Goal: Check status

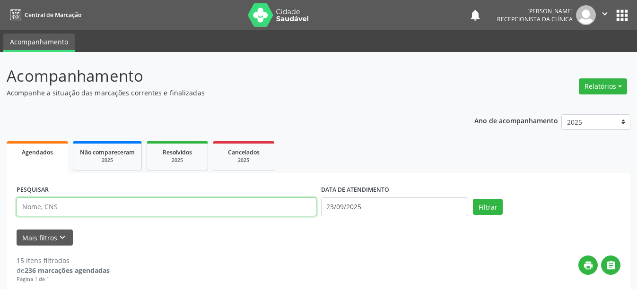
click at [113, 208] on input "text" at bounding box center [167, 207] width 300 height 19
type input "[CREDIT_CARD_NUMBER]"
click at [473, 199] on button "Filtrar" at bounding box center [488, 207] width 30 height 16
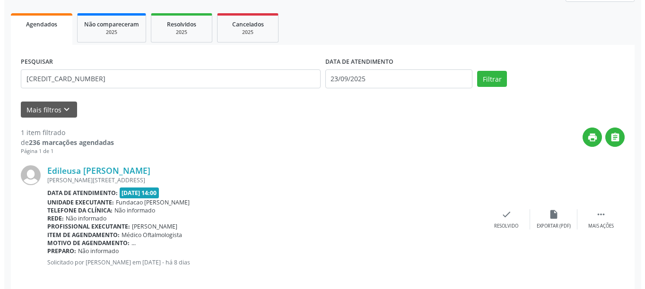
scroll to position [138, 0]
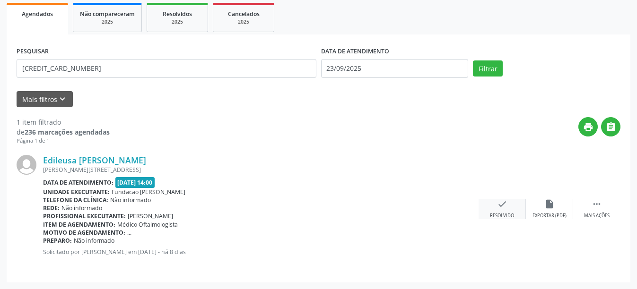
click at [503, 208] on icon "check" at bounding box center [502, 204] width 10 height 10
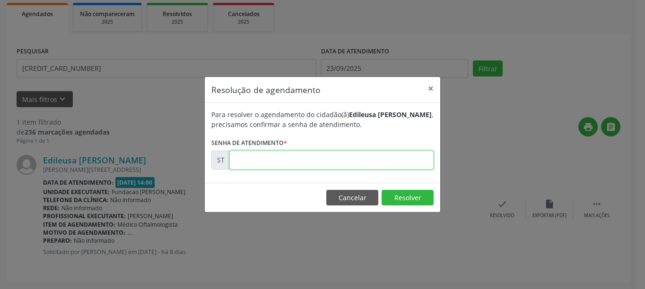
click at [360, 152] on input "text" at bounding box center [331, 160] width 204 height 19
type input "00022335"
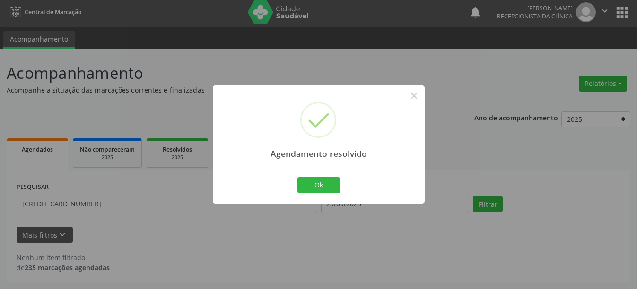
scroll to position [3, 0]
click at [326, 181] on button "Ok" at bounding box center [318, 185] width 43 height 16
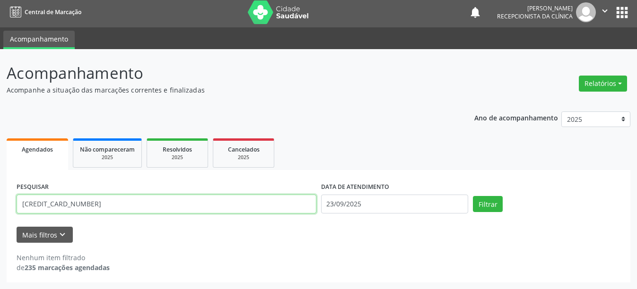
drag, startPoint x: 100, startPoint y: 198, endPoint x: 0, endPoint y: 198, distance: 99.2
click at [0, 198] on div "Acompanhamento Acompanhe a situação das marcações correntes e finalizadas Relat…" at bounding box center [318, 169] width 637 height 240
type input "707605203841094"
click at [473, 196] on button "Filtrar" at bounding box center [488, 204] width 30 height 16
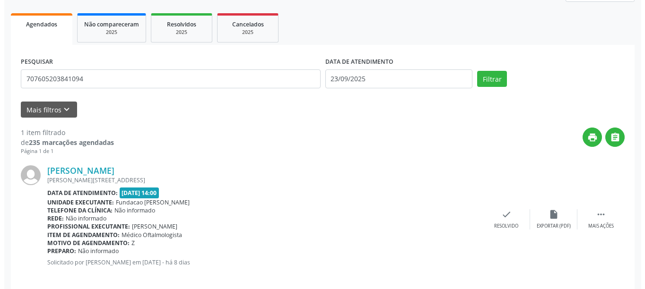
scroll to position [138, 0]
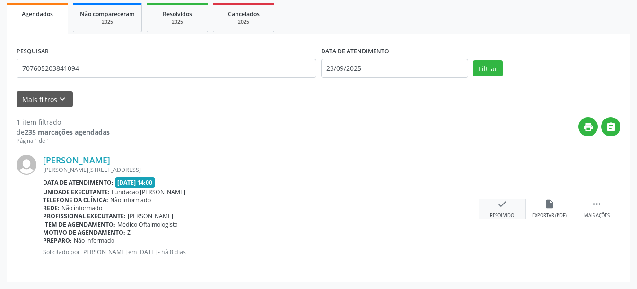
click at [509, 204] on div "check Resolvido" at bounding box center [501, 209] width 47 height 20
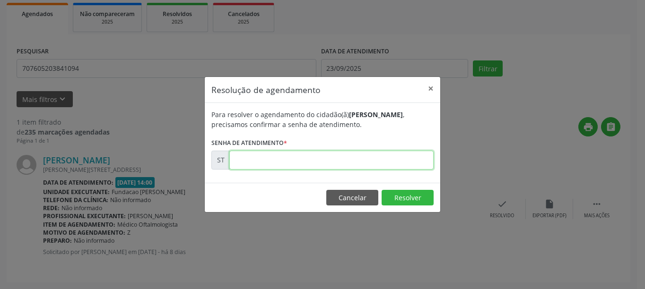
click at [293, 155] on input "text" at bounding box center [331, 160] width 204 height 19
type input "00022307"
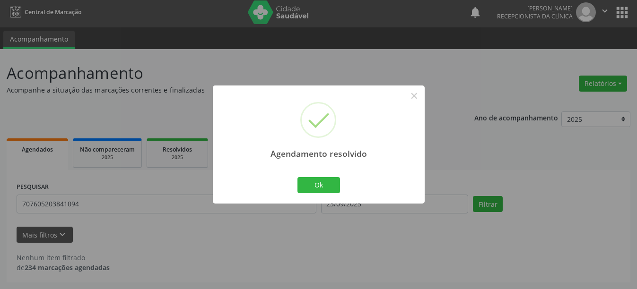
scroll to position [3, 0]
click at [319, 186] on button "Ok" at bounding box center [318, 185] width 43 height 16
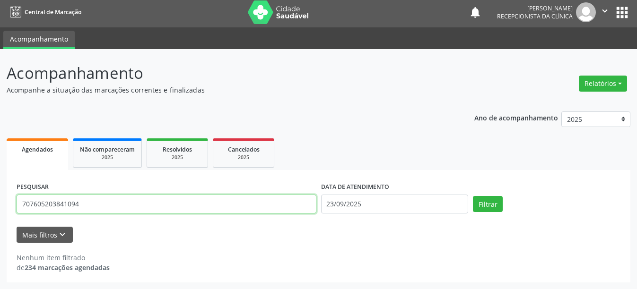
drag, startPoint x: 58, startPoint y: 207, endPoint x: 3, endPoint y: 201, distance: 55.2
click at [5, 202] on div "Acompanhamento Acompanhe a situação das marcações correntes e finalizadas Relat…" at bounding box center [318, 169] width 637 height 240
type input "703004810175374"
click at [473, 196] on button "Filtrar" at bounding box center [488, 204] width 30 height 16
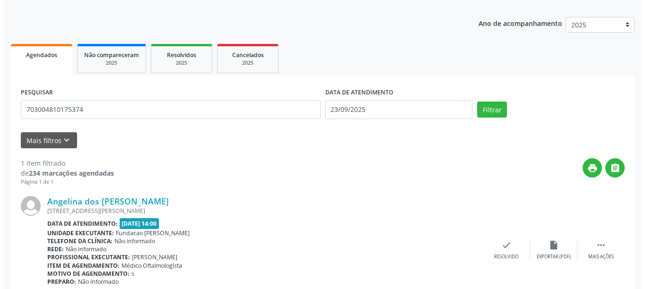
scroll to position [138, 0]
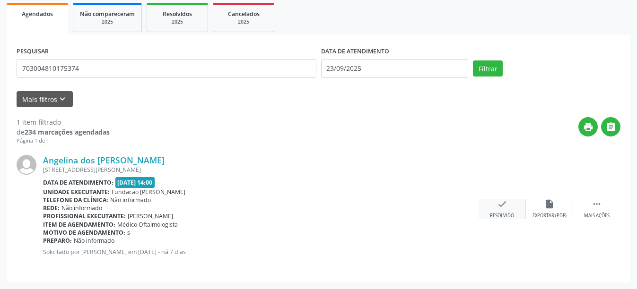
click at [503, 203] on icon "check" at bounding box center [502, 204] width 10 height 10
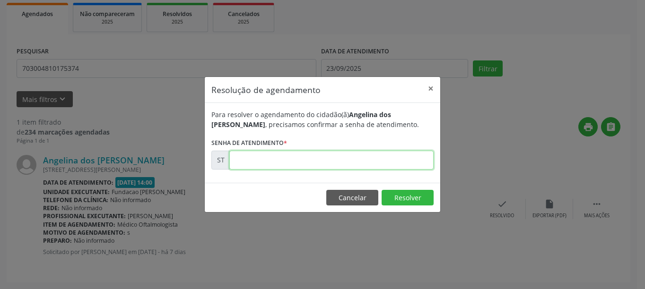
click at [340, 164] on input "text" at bounding box center [331, 160] width 204 height 19
type input "00022363"
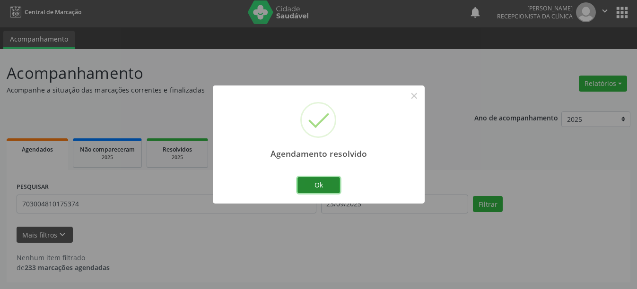
click at [324, 179] on button "Ok" at bounding box center [318, 185] width 43 height 16
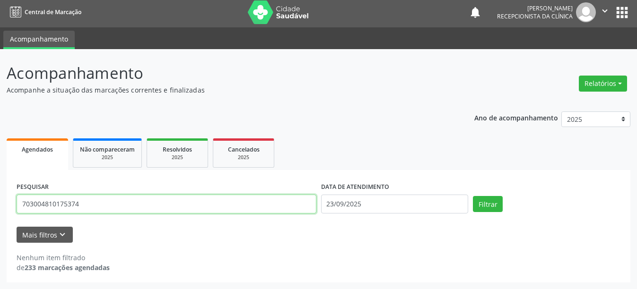
drag, startPoint x: 115, startPoint y: 197, endPoint x: 15, endPoint y: 207, distance: 101.2
click at [15, 207] on div "PESQUISAR 703004810175374" at bounding box center [166, 200] width 304 height 40
type input "898003417784877"
click at [473, 196] on button "Filtrar" at bounding box center [488, 204] width 30 height 16
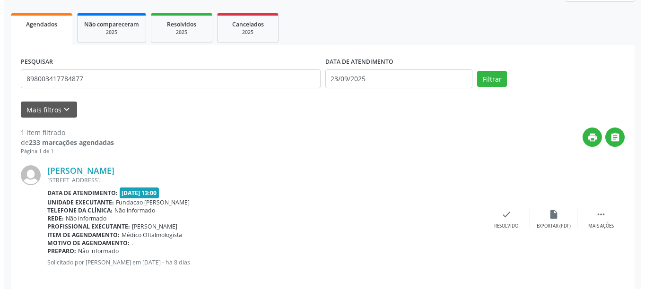
scroll to position [138, 0]
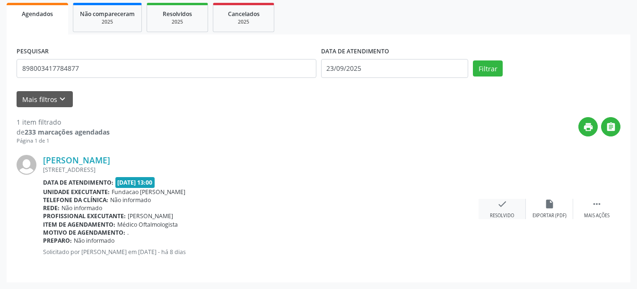
click at [498, 206] on icon "check" at bounding box center [502, 204] width 10 height 10
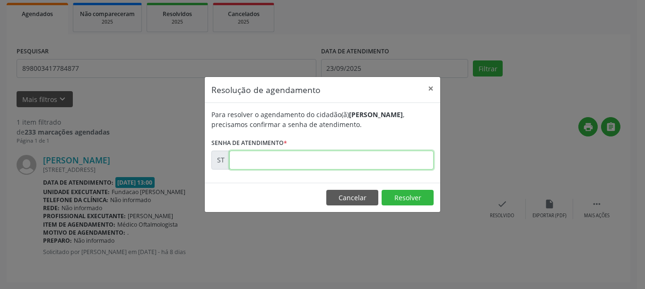
click at [343, 158] on input "text" at bounding box center [331, 160] width 204 height 19
type input "00022260"
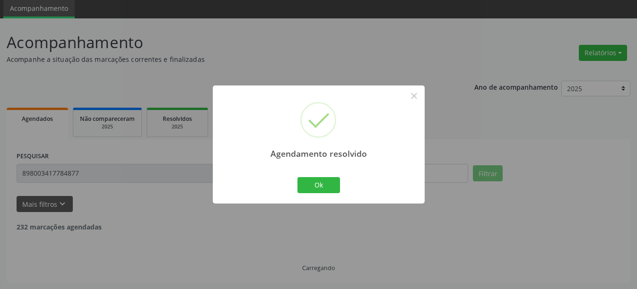
scroll to position [3, 0]
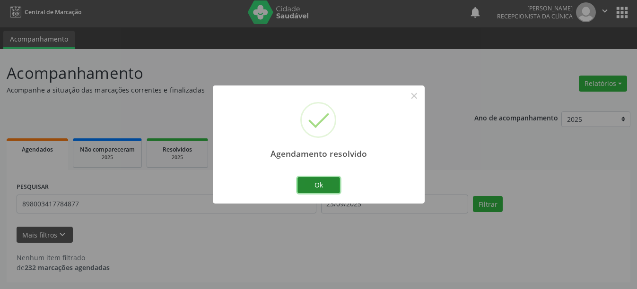
click at [317, 183] on button "Ok" at bounding box center [318, 185] width 43 height 16
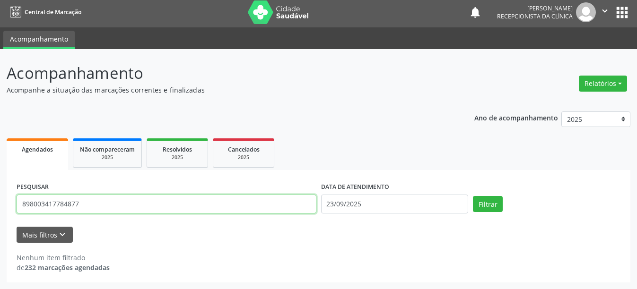
drag, startPoint x: 84, startPoint y: 201, endPoint x: 2, endPoint y: 205, distance: 81.8
click at [2, 205] on div "Acompanhamento Acompanhe a situação das marcações correntes e finalizadas Relat…" at bounding box center [318, 169] width 637 height 240
type input "2"
type input "203188293090002"
click at [473, 196] on button "Filtrar" at bounding box center [488, 204] width 30 height 16
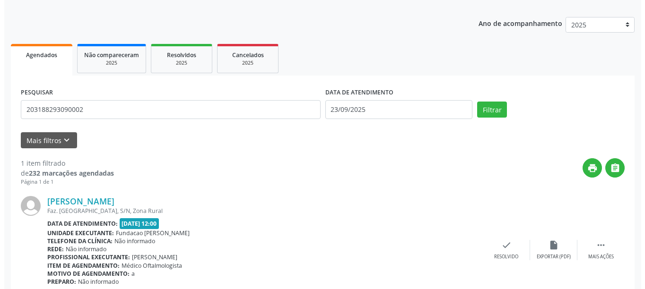
scroll to position [138, 0]
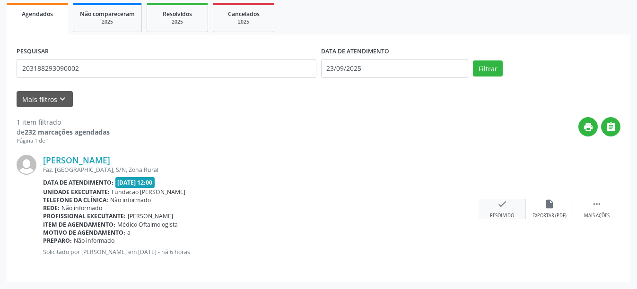
click at [513, 206] on div "check Resolvido" at bounding box center [501, 209] width 47 height 20
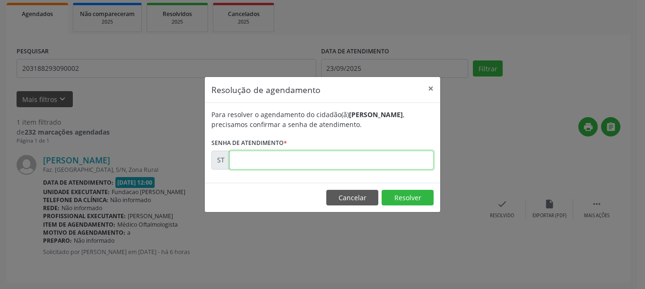
click at [323, 154] on input "text" at bounding box center [331, 160] width 204 height 19
type input "00023228"
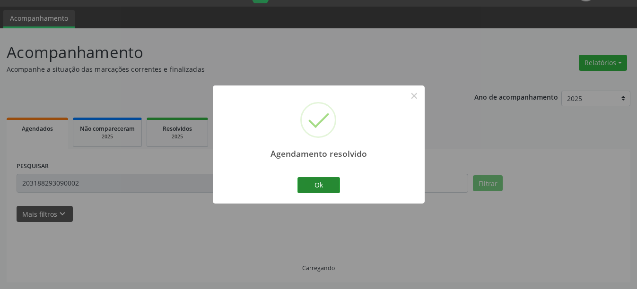
scroll to position [3, 0]
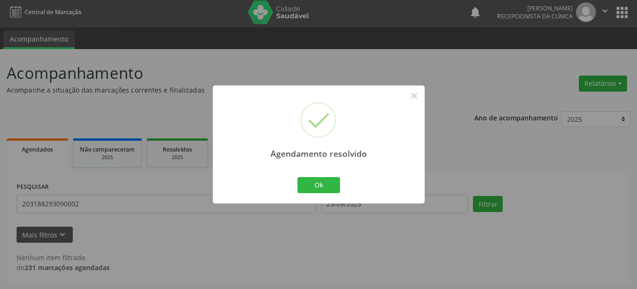
click at [327, 185] on button "Ok" at bounding box center [318, 185] width 43 height 16
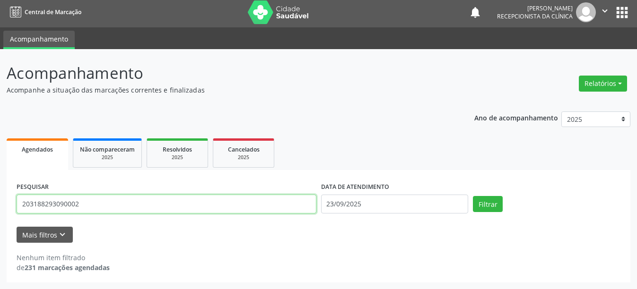
drag, startPoint x: 79, startPoint y: 205, endPoint x: 10, endPoint y: 197, distance: 68.9
click at [10, 197] on div "PESQUISAR 203188293090002 DATA DE ATENDIMENTO [DATE] Filtrar UNIDADE DE REFERÊN…" at bounding box center [318, 226] width 623 height 112
type input "898004534474867"
click at [473, 196] on button "Filtrar" at bounding box center [488, 204] width 30 height 16
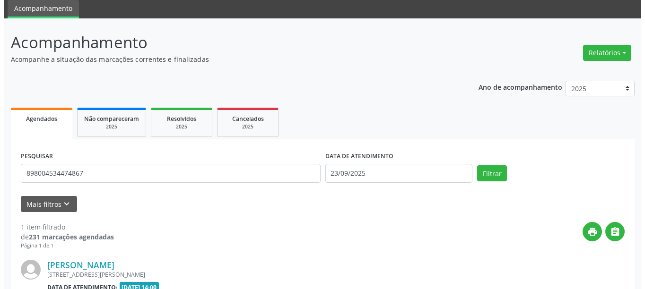
scroll to position [128, 0]
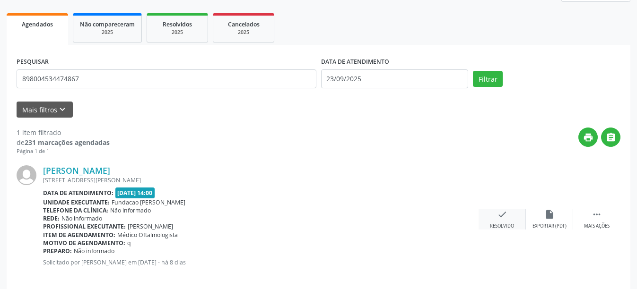
click at [511, 218] on div "check Resolvido" at bounding box center [501, 219] width 47 height 20
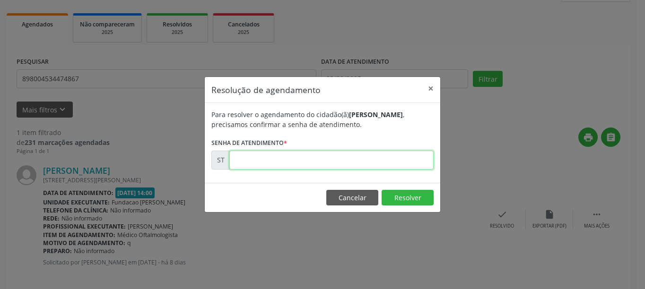
click at [297, 159] on input "text" at bounding box center [331, 160] width 204 height 19
type input "00022290"
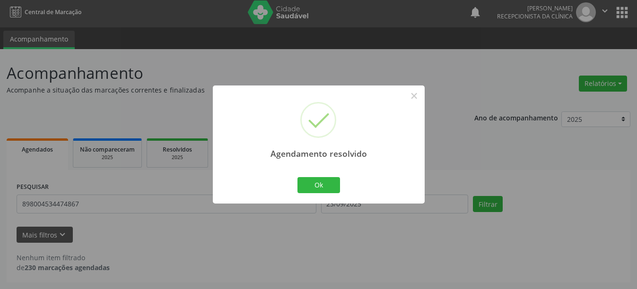
scroll to position [3, 0]
click at [318, 188] on button "Ok" at bounding box center [318, 185] width 43 height 16
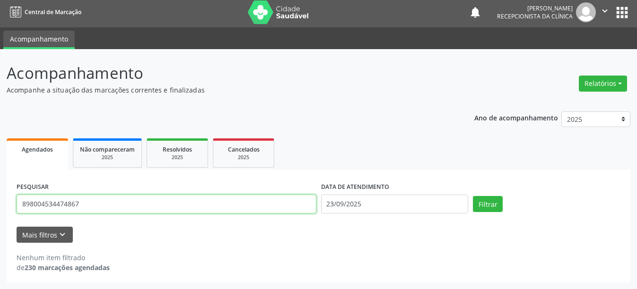
drag, startPoint x: 101, startPoint y: 203, endPoint x: 0, endPoint y: 200, distance: 100.7
click at [0, 200] on div "Acompanhamento Acompanhe a situação das marcações correntes e finalizadas Relat…" at bounding box center [318, 169] width 637 height 240
type input "7"
click at [473, 196] on button "Filtrar" at bounding box center [488, 204] width 30 height 16
drag, startPoint x: 72, startPoint y: 201, endPoint x: 0, endPoint y: 203, distance: 71.8
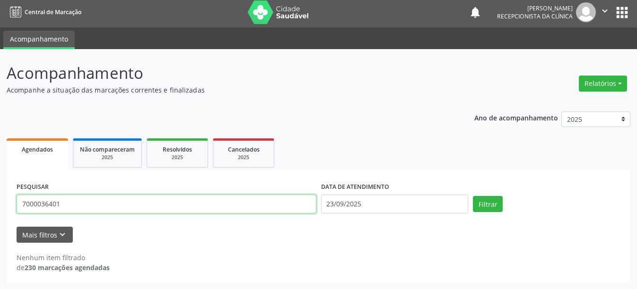
click at [0, 203] on div "Acompanhamento Acompanhe a situação das marcações correntes e finalizadas Relat…" at bounding box center [318, 169] width 637 height 240
type input "700000374556401"
click at [473, 196] on button "Filtrar" at bounding box center [488, 204] width 30 height 16
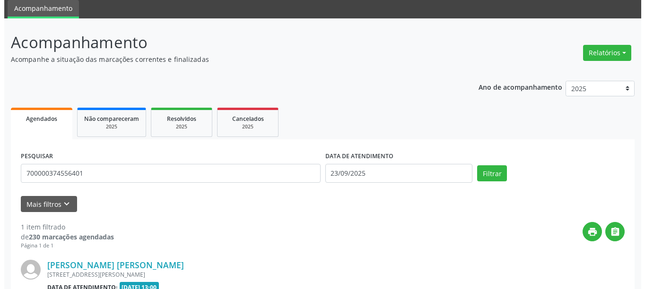
scroll to position [128, 0]
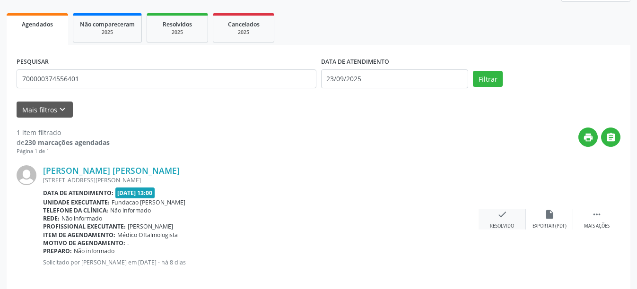
click at [508, 218] on div "check Resolvido" at bounding box center [501, 219] width 47 height 20
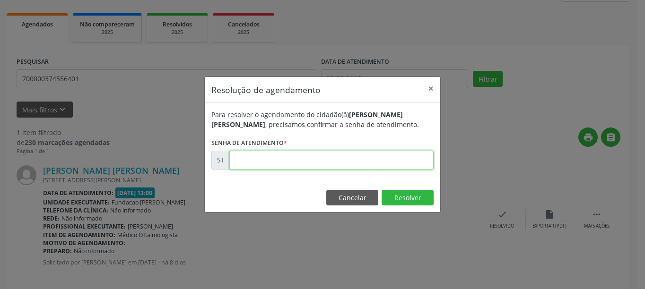
click at [322, 165] on input "text" at bounding box center [331, 160] width 204 height 19
type input "00022193"
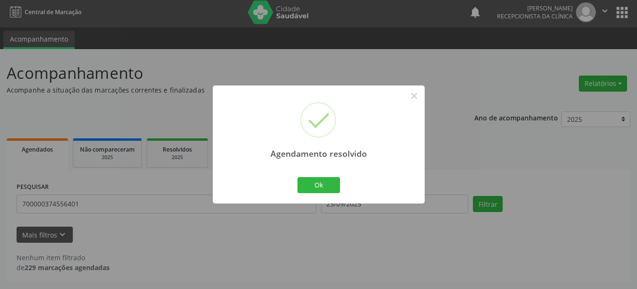
scroll to position [3, 0]
click at [323, 178] on button "Ok" at bounding box center [318, 185] width 43 height 16
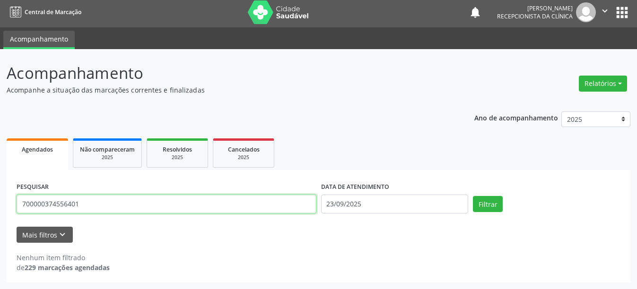
drag, startPoint x: 67, startPoint y: 203, endPoint x: 0, endPoint y: 200, distance: 66.7
click at [0, 200] on div "Acompanhamento Acompanhe a situação das marcações correntes e finalizadas Relat…" at bounding box center [318, 169] width 637 height 240
type input "898004514633846"
click at [473, 196] on button "Filtrar" at bounding box center [488, 204] width 30 height 16
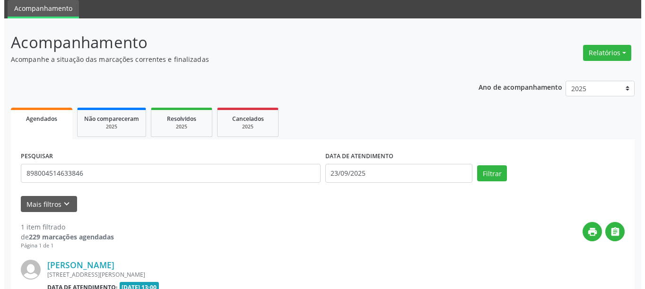
scroll to position [128, 0]
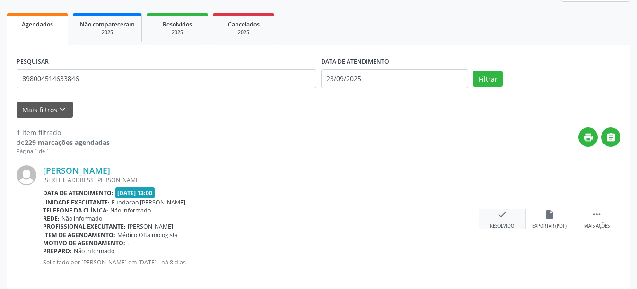
click at [503, 219] on icon "check" at bounding box center [502, 214] width 10 height 10
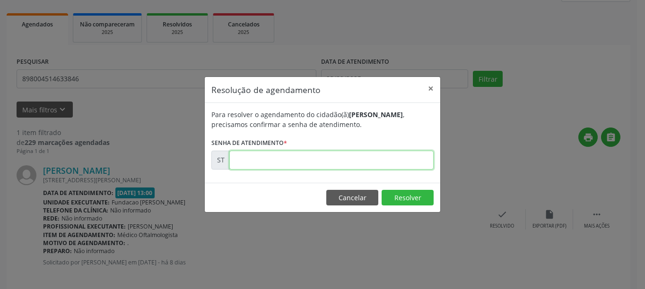
click at [346, 161] on input "text" at bounding box center [331, 160] width 204 height 19
type input "00022185"
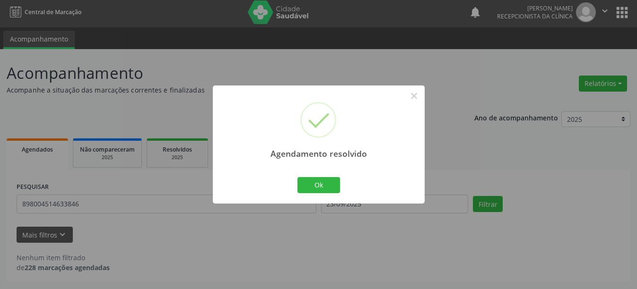
scroll to position [3, 0]
click at [325, 181] on button "Ok" at bounding box center [318, 185] width 43 height 16
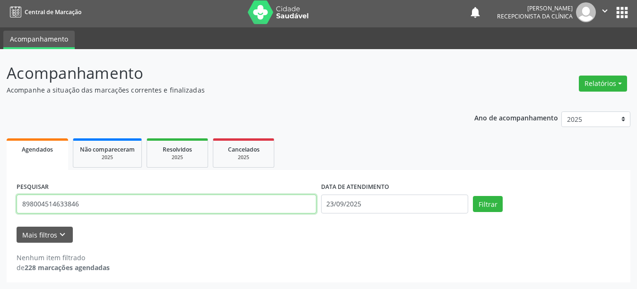
drag, startPoint x: 88, startPoint y: 206, endPoint x: 0, endPoint y: 194, distance: 88.8
click at [0, 194] on div "Acompanhamento Acompanhe a situação das marcações correntes e finalizadas Relat…" at bounding box center [318, 169] width 637 height 240
type input "700709987373680"
click at [473, 196] on button "Filtrar" at bounding box center [488, 204] width 30 height 16
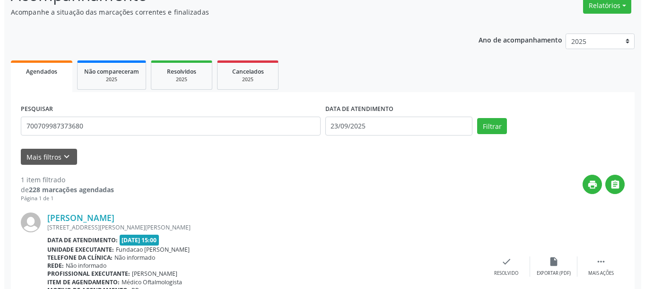
scroll to position [138, 0]
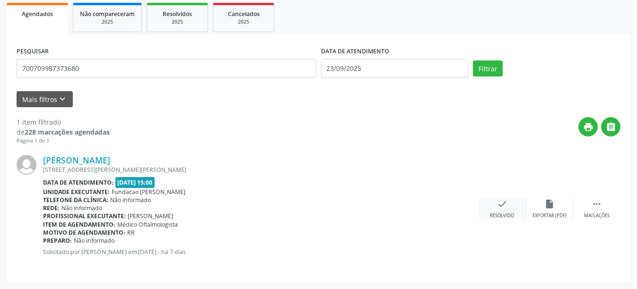
click at [512, 206] on div "check Resolvido" at bounding box center [501, 209] width 47 height 20
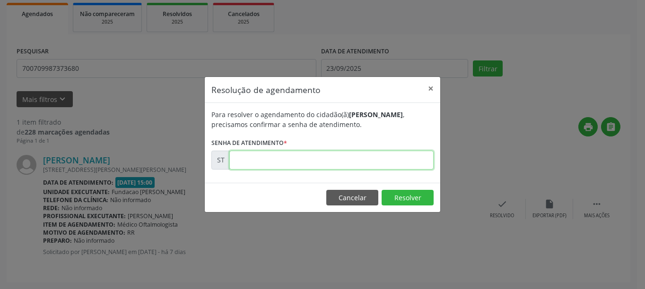
click at [357, 159] on input "text" at bounding box center [331, 160] width 204 height 19
type input "00022449"
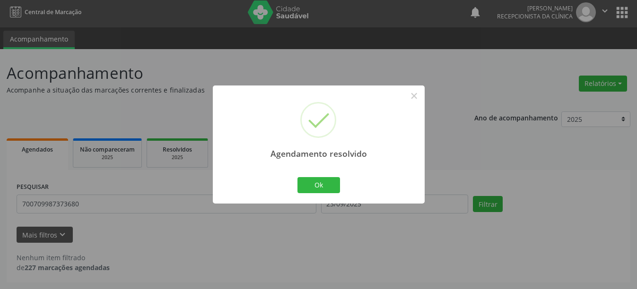
scroll to position [3, 0]
click at [333, 189] on button "Ok" at bounding box center [318, 185] width 43 height 16
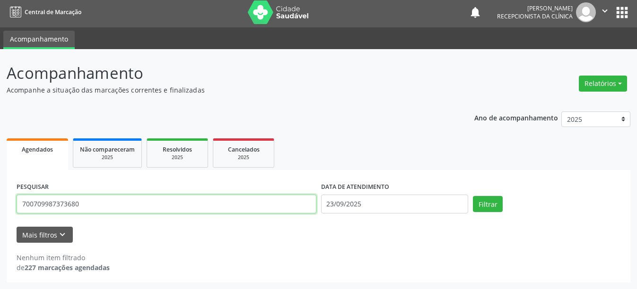
drag, startPoint x: 129, startPoint y: 204, endPoint x: 11, endPoint y: 201, distance: 117.7
click at [11, 201] on div "PESQUISAR 700709987373680 DATA DE ATENDIMENTO [DATE] Filtrar UNIDADE DE REFERÊN…" at bounding box center [318, 226] width 623 height 112
type input "704205273735780"
click at [473, 196] on button "Filtrar" at bounding box center [488, 204] width 30 height 16
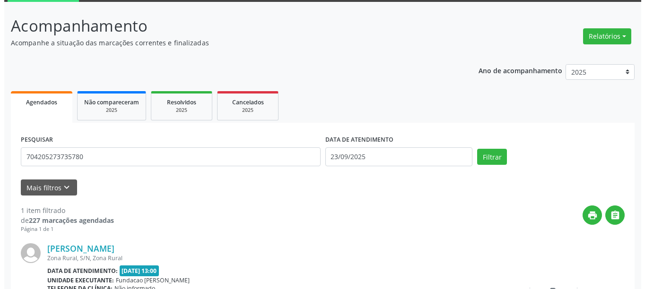
scroll to position [138, 0]
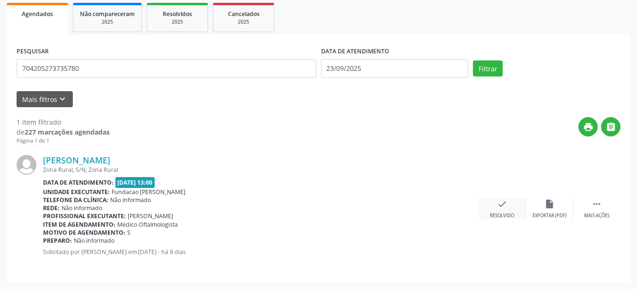
click at [494, 205] on div "check Resolvido" at bounding box center [501, 209] width 47 height 20
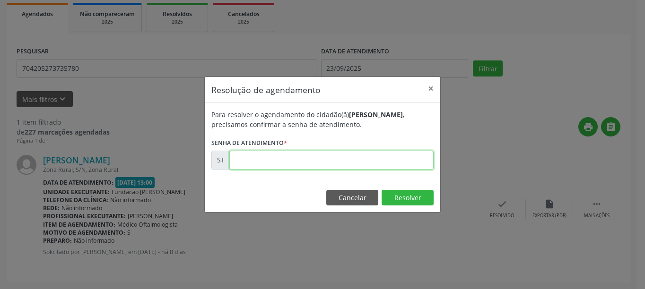
click at [290, 155] on input "text" at bounding box center [331, 160] width 204 height 19
type input "00022215"
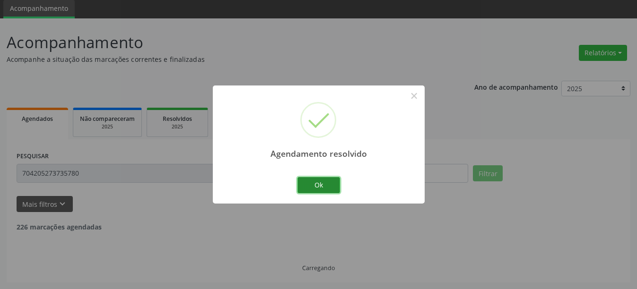
click at [307, 183] on button "Ok" at bounding box center [318, 185] width 43 height 16
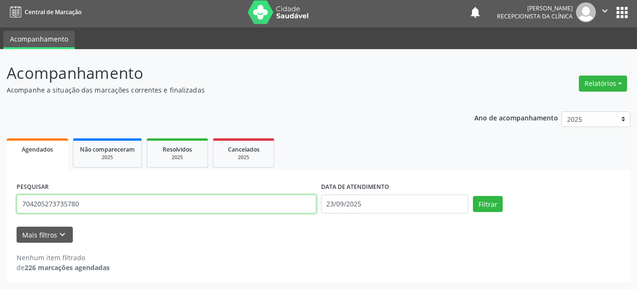
drag, startPoint x: 96, startPoint y: 201, endPoint x: 0, endPoint y: 195, distance: 96.1
click at [0, 195] on div "Acompanhamento Acompanhe a situação das marcações correntes e finalizadas Relat…" at bounding box center [318, 169] width 637 height 240
type input "209136014400007"
click at [473, 196] on button "Filtrar" at bounding box center [488, 204] width 30 height 16
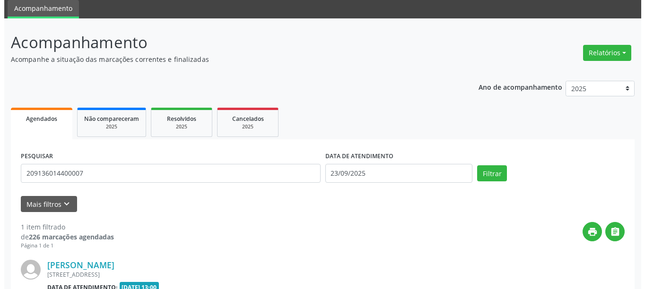
scroll to position [138, 0]
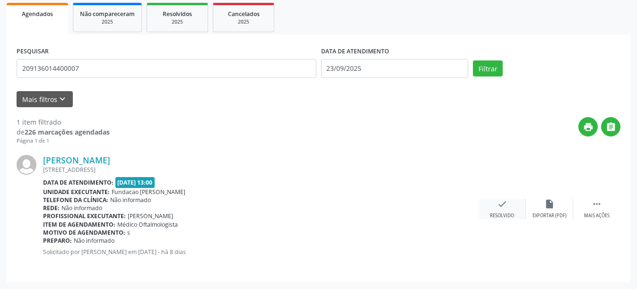
click at [501, 211] on div "check Resolvido" at bounding box center [501, 209] width 47 height 20
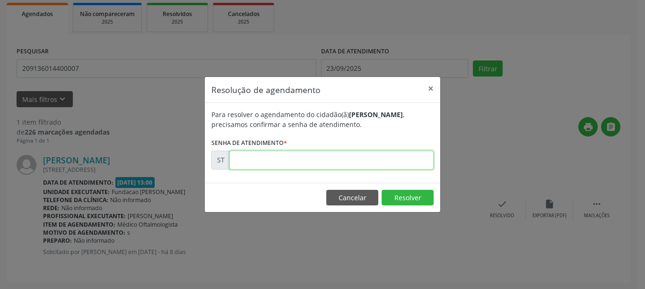
click at [339, 166] on input "text" at bounding box center [331, 160] width 204 height 19
type input "00022212"
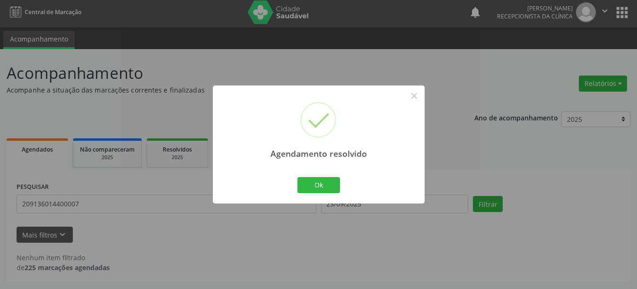
scroll to position [3, 0]
click at [328, 187] on button "Ok" at bounding box center [318, 185] width 43 height 16
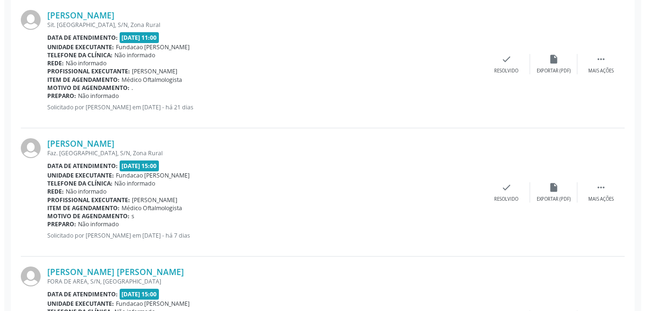
scroll to position [331, 0]
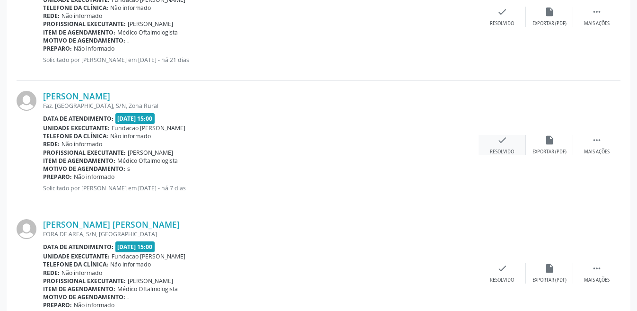
click at [504, 144] on icon "check" at bounding box center [502, 140] width 10 height 10
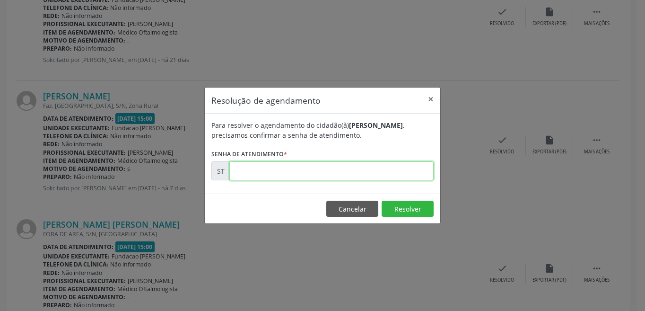
click at [288, 164] on input "text" at bounding box center [331, 170] width 204 height 19
type input "00022367"
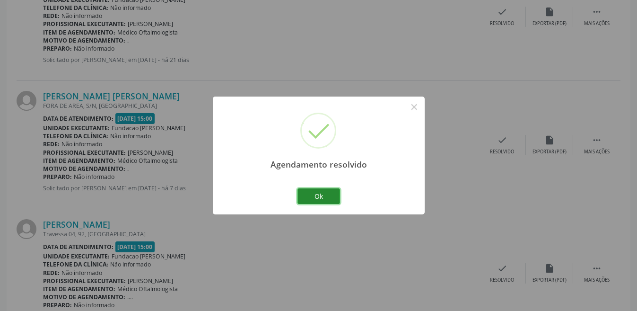
click at [324, 197] on button "Ok" at bounding box center [318, 196] width 43 height 16
